Goal: Navigation & Orientation: Find specific page/section

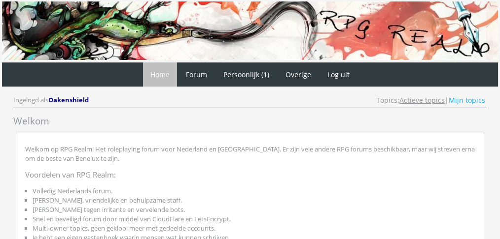
click at [418, 101] on link "Actieve topics" at bounding box center [421, 100] width 45 height 9
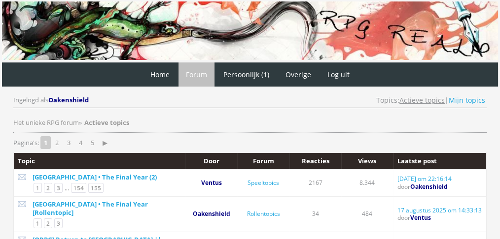
click at [408, 100] on link "Actieve topics" at bounding box center [421, 100] width 45 height 9
